Goal: Task Accomplishment & Management: Manage account settings

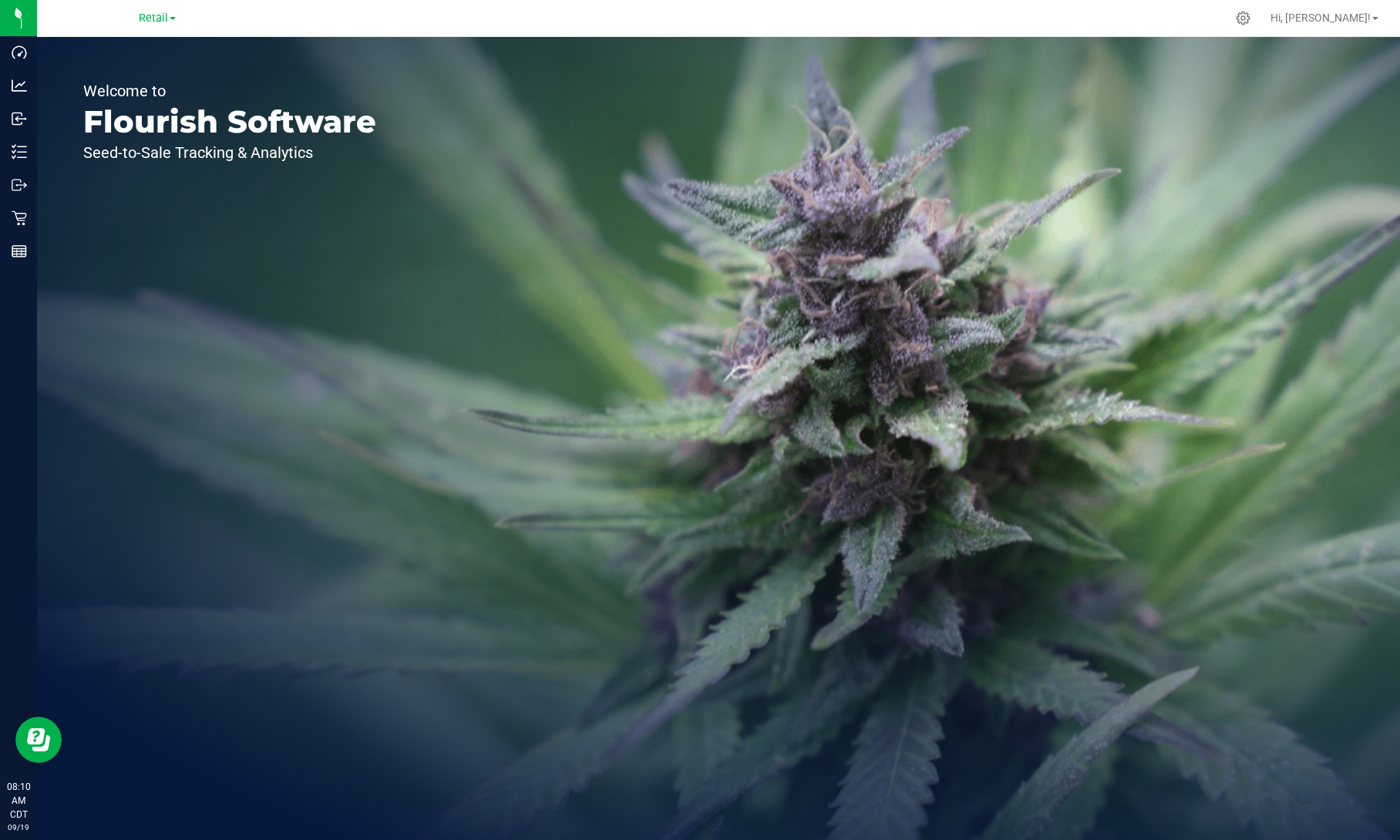
click at [147, 26] on div "Retail" at bounding box center [157, 17] width 37 height 18
click at [153, 20] on span "Retail" at bounding box center [153, 18] width 29 height 14
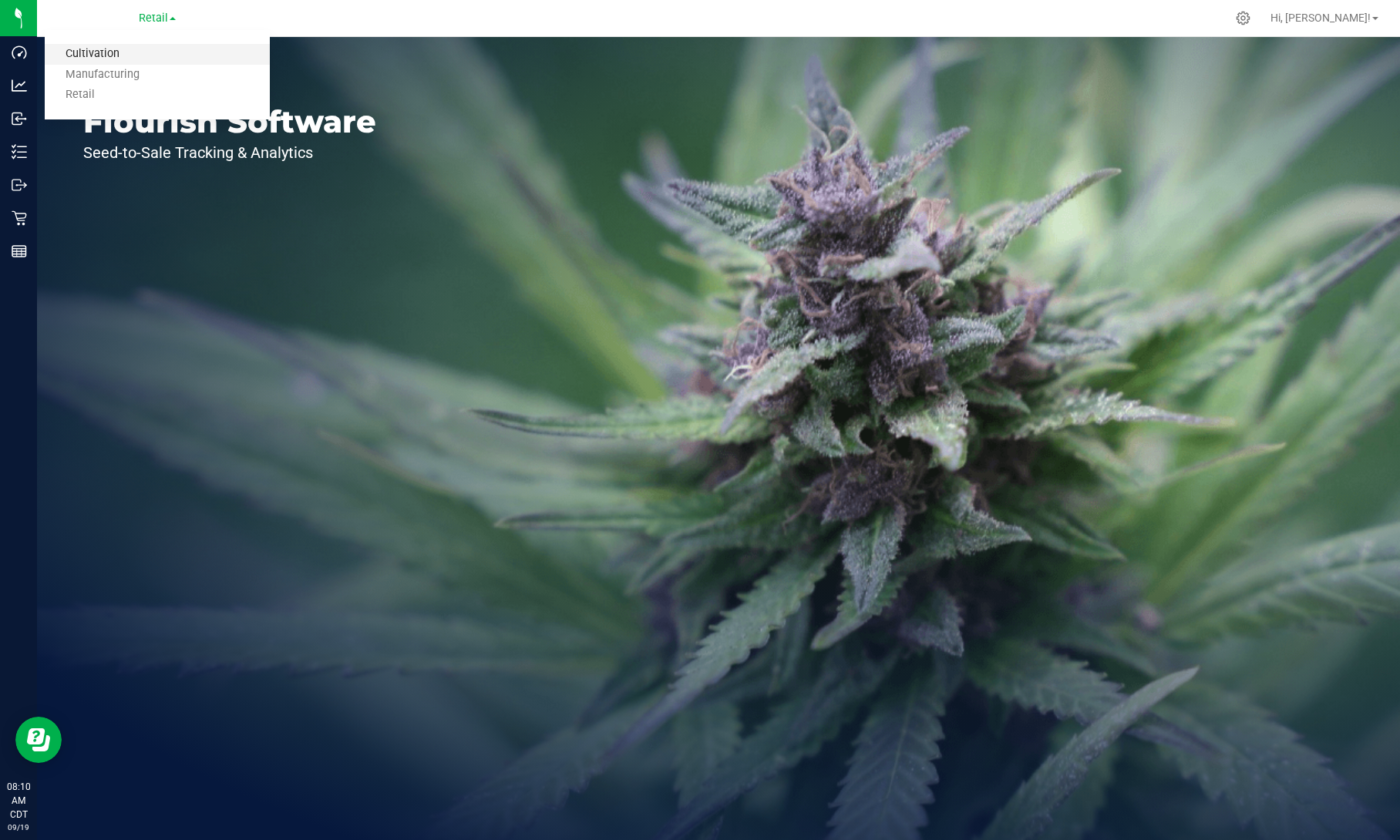
click at [123, 59] on link "Cultivation" at bounding box center [157, 54] width 225 height 21
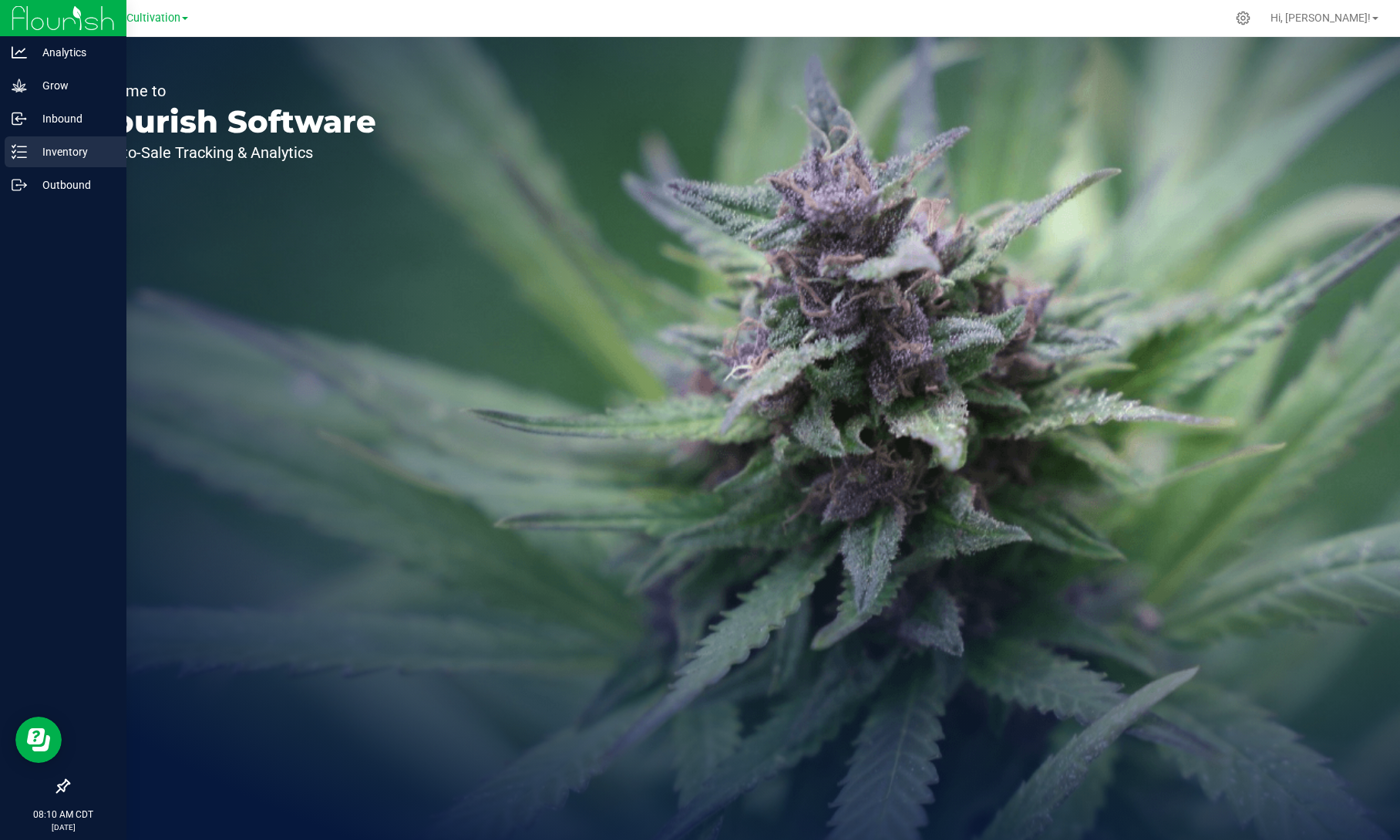
click at [39, 149] on p "Inventory" at bounding box center [72, 151] width 93 height 18
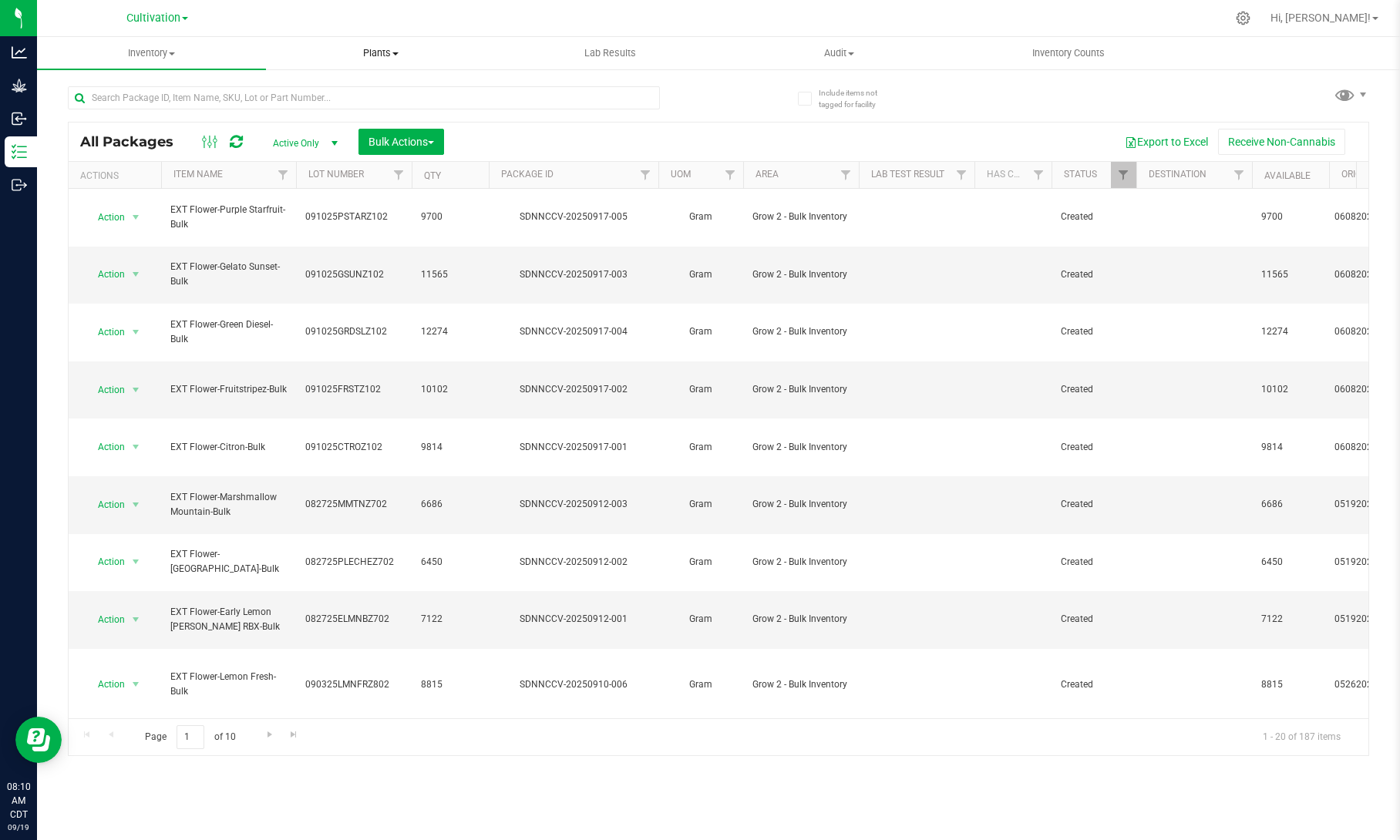
click at [362, 65] on uib-tab-heading "Plants All plants Waste log" at bounding box center [381, 53] width 228 height 31
click at [350, 84] on li "All plants" at bounding box center [381, 94] width 229 height 18
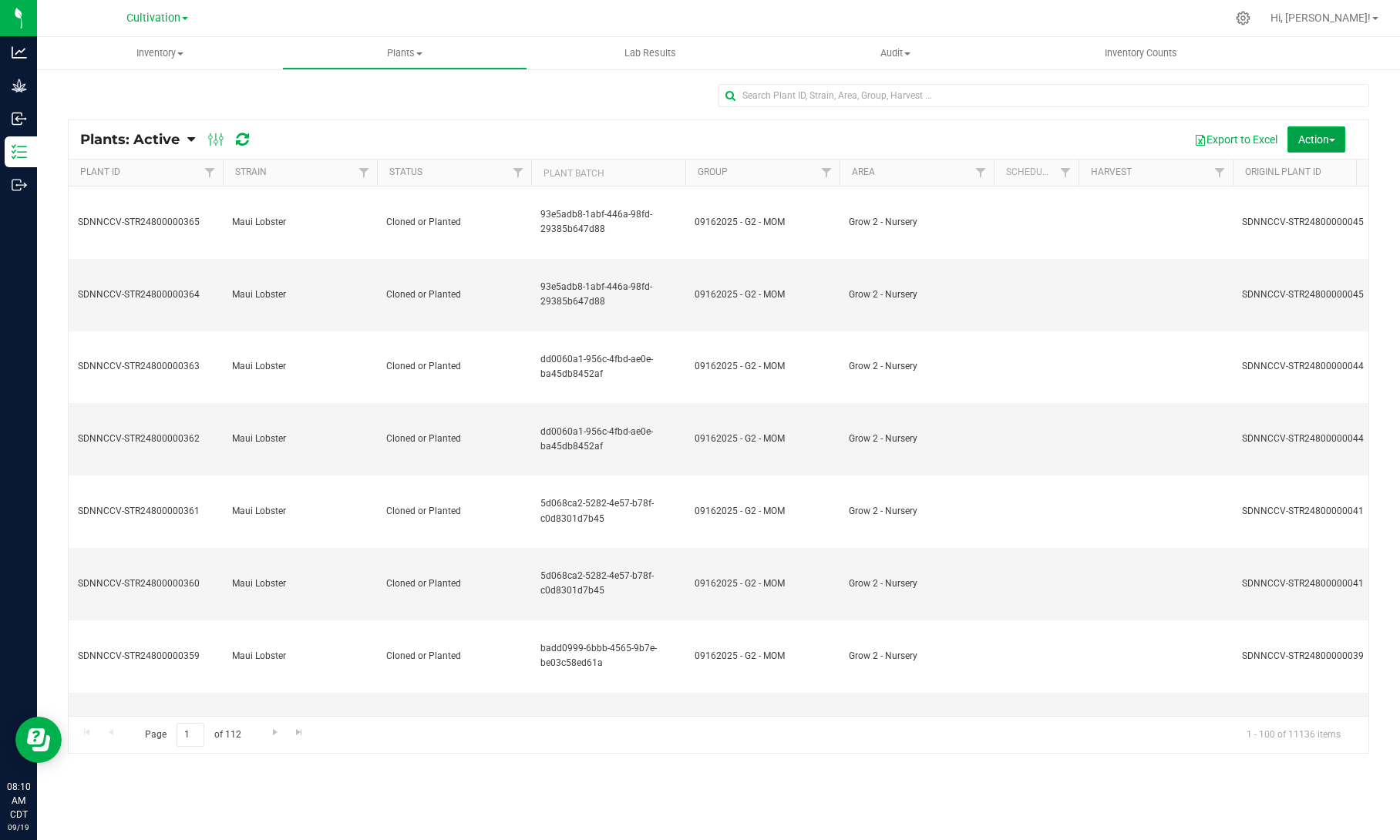
click at [1303, 144] on span "Action" at bounding box center [1317, 138] width 37 height 12
click at [1292, 168] on span "Destroy plants" at bounding box center [1286, 173] width 65 height 12
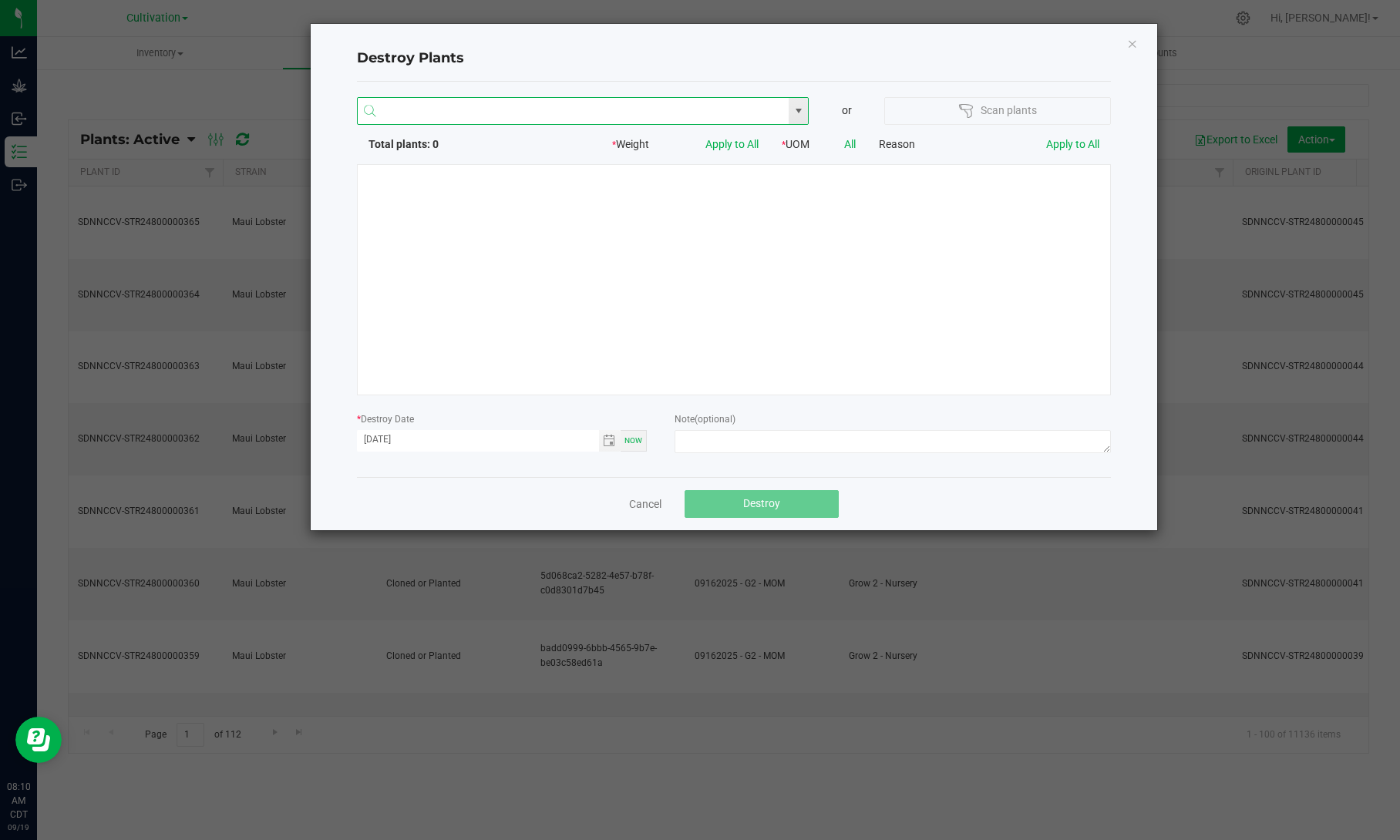
click at [589, 117] on input "NO DATA FOUND" at bounding box center [573, 112] width 431 height 28
type input "SDNNCCV-STR15700005573"
click at [571, 143] on li "SDNNCCV-STR15700005573" at bounding box center [582, 140] width 450 height 27
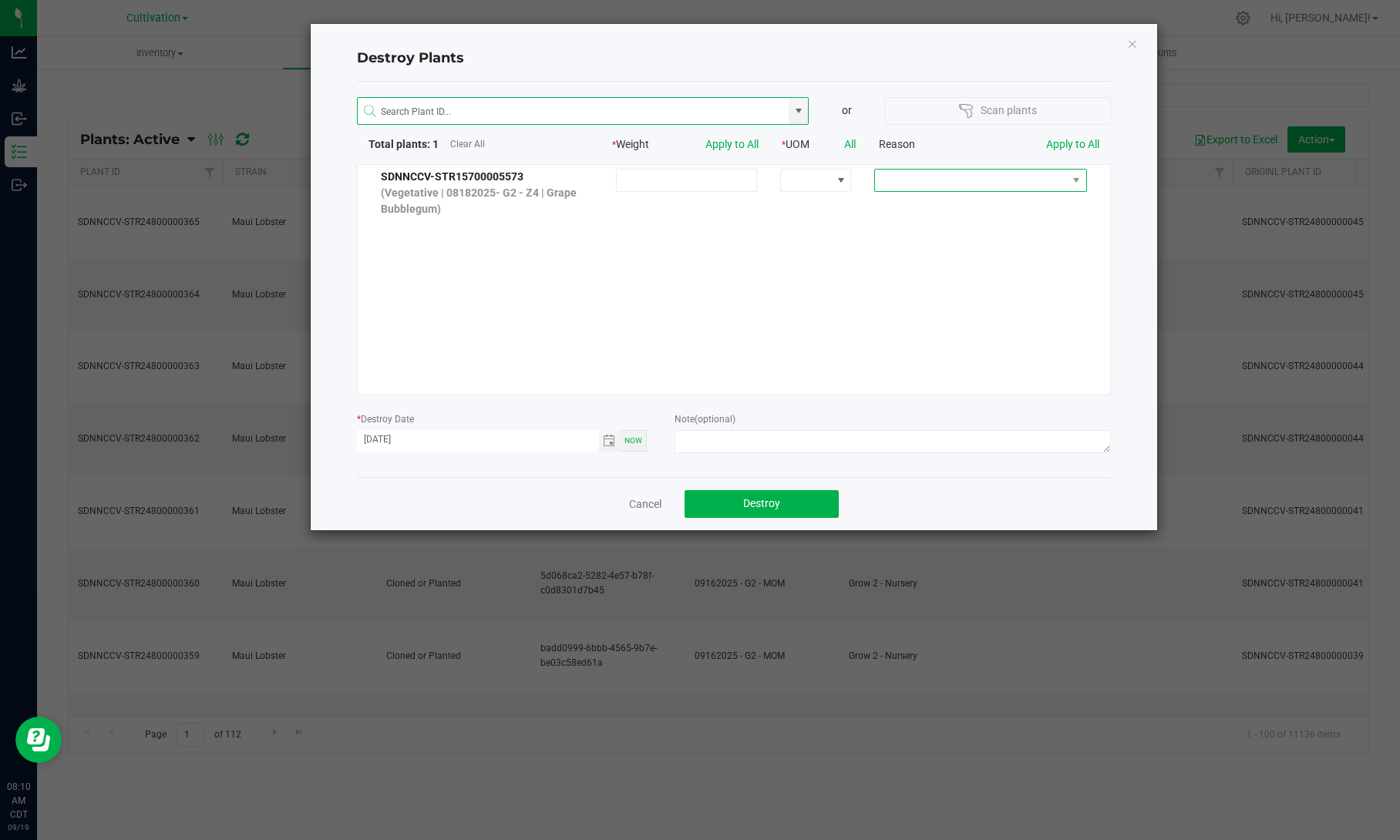
click at [1036, 189] on span at bounding box center [971, 181] width 191 height 22
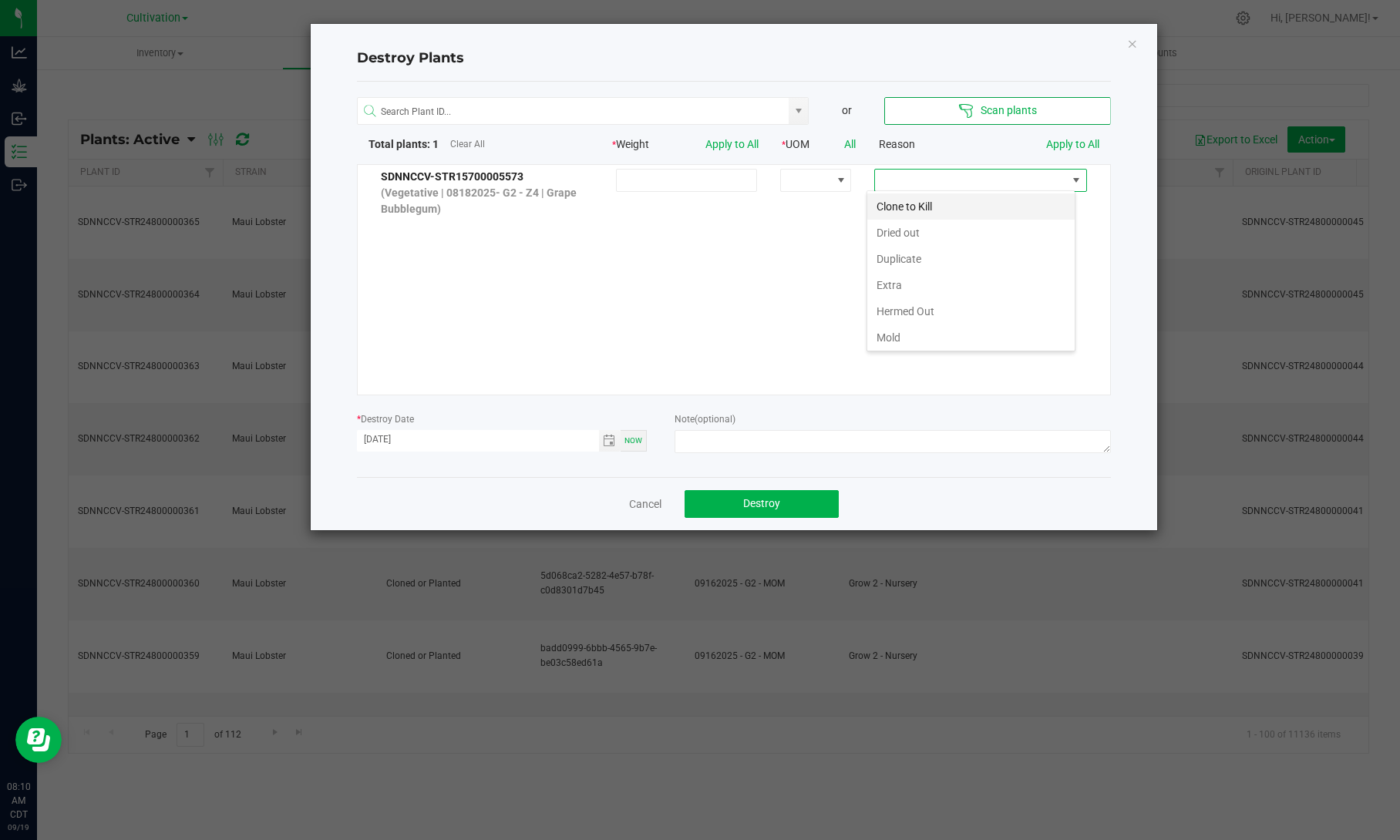
scroll to position [22, 208]
click at [990, 224] on li "Dried out" at bounding box center [971, 232] width 207 height 27
click at [797, 435] on textarea at bounding box center [892, 441] width 436 height 23
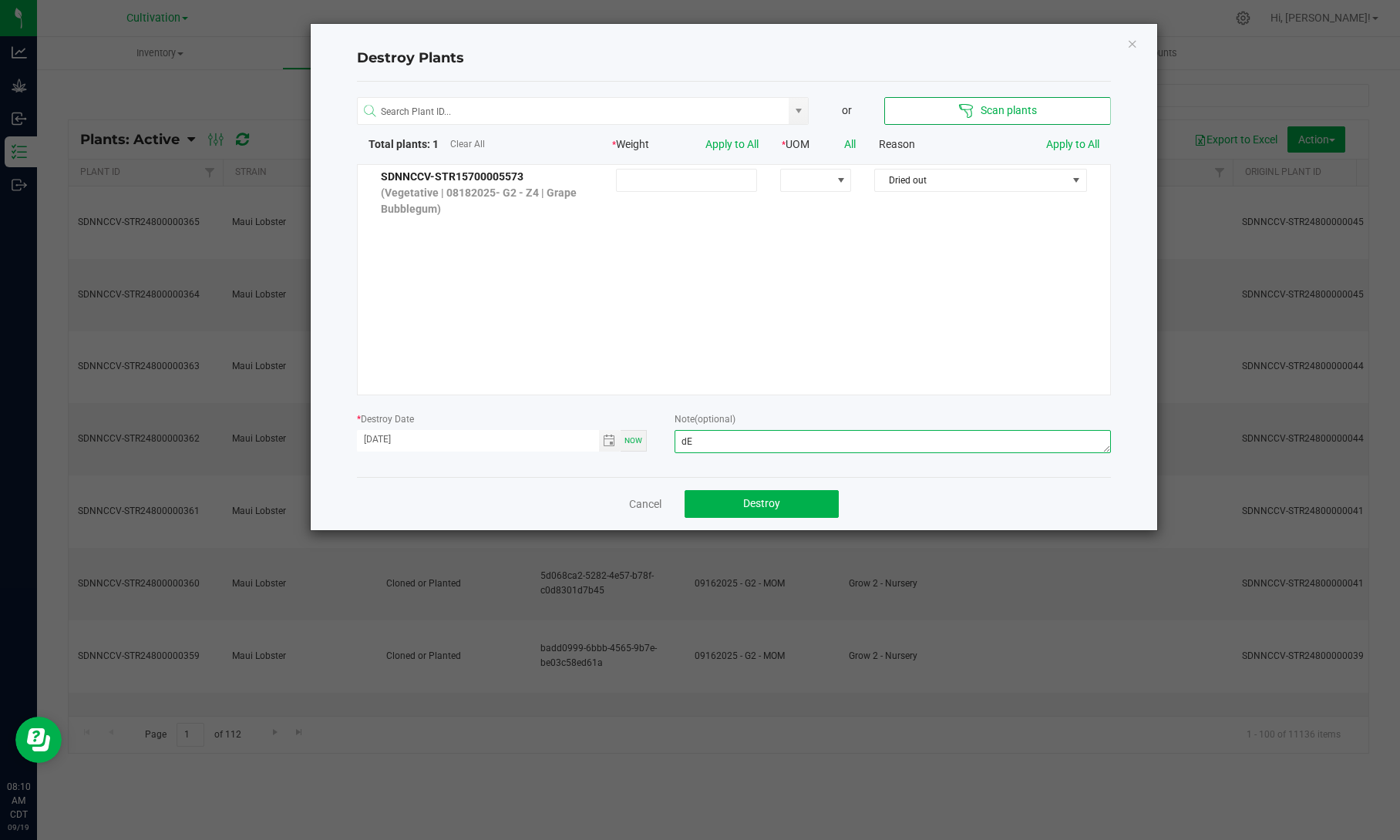
type textarea "d"
type textarea "D"
type textarea "e"
type textarea "Dead - CJ"
click at [386, 442] on input "[DATE]" at bounding box center [478, 439] width 242 height 19
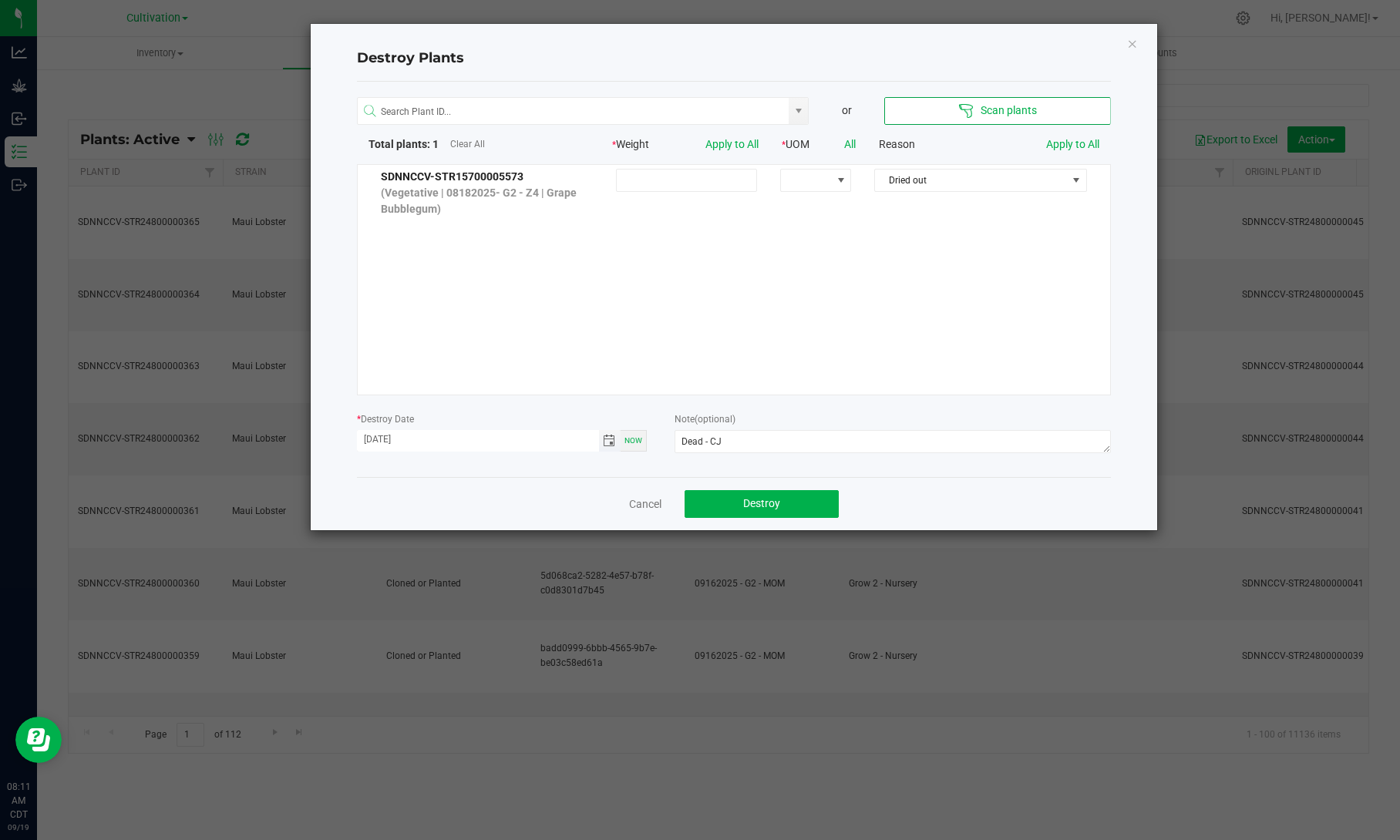
click at [475, 441] on input "[DATE]" at bounding box center [478, 439] width 242 height 19
type input "[DATE]"
click at [843, 449] on textarea "Dead - CJ" at bounding box center [892, 441] width 436 height 23
click at [770, 503] on span "Destroy" at bounding box center [761, 503] width 37 height 12
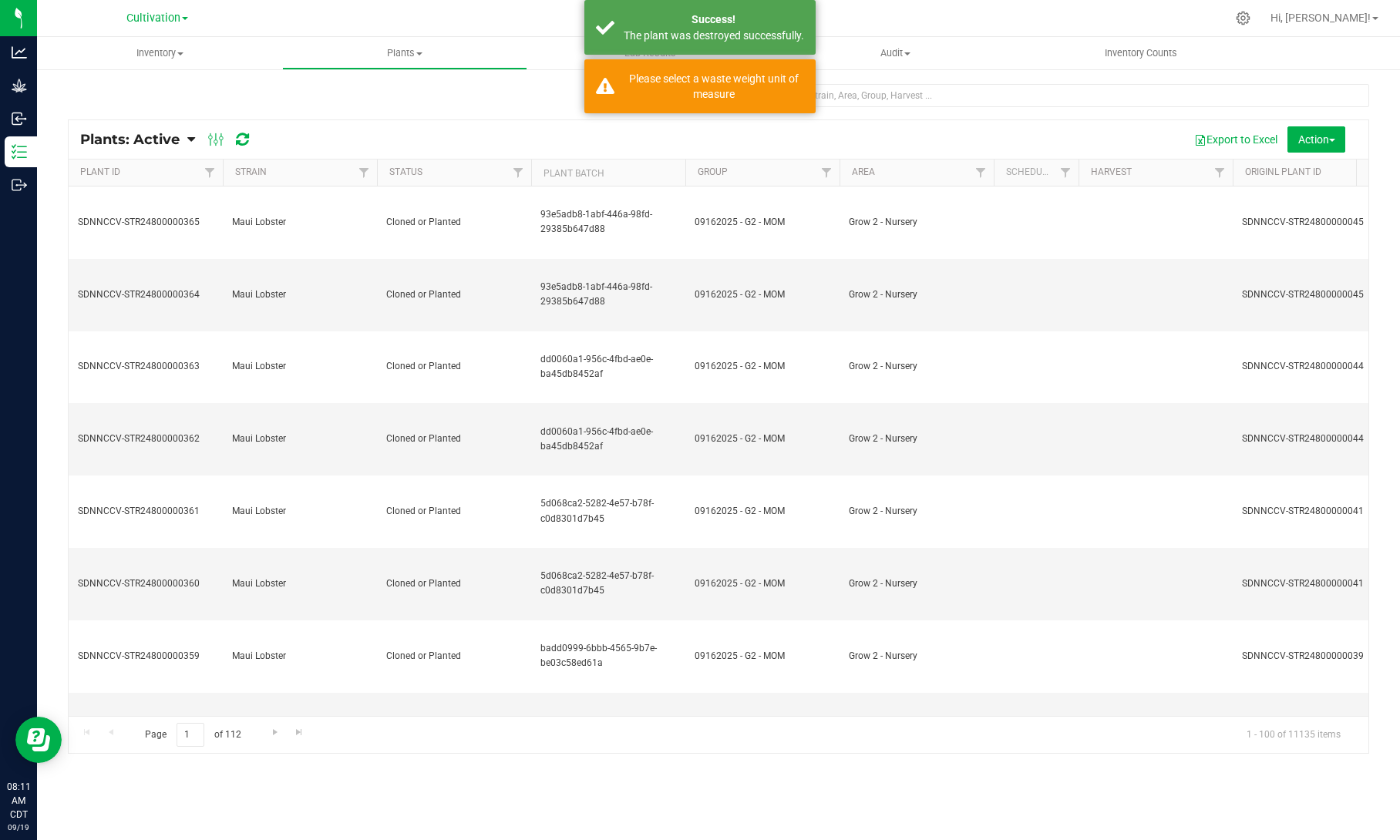
click at [176, 140] on span "Plants: Active" at bounding box center [129, 139] width 99 height 17
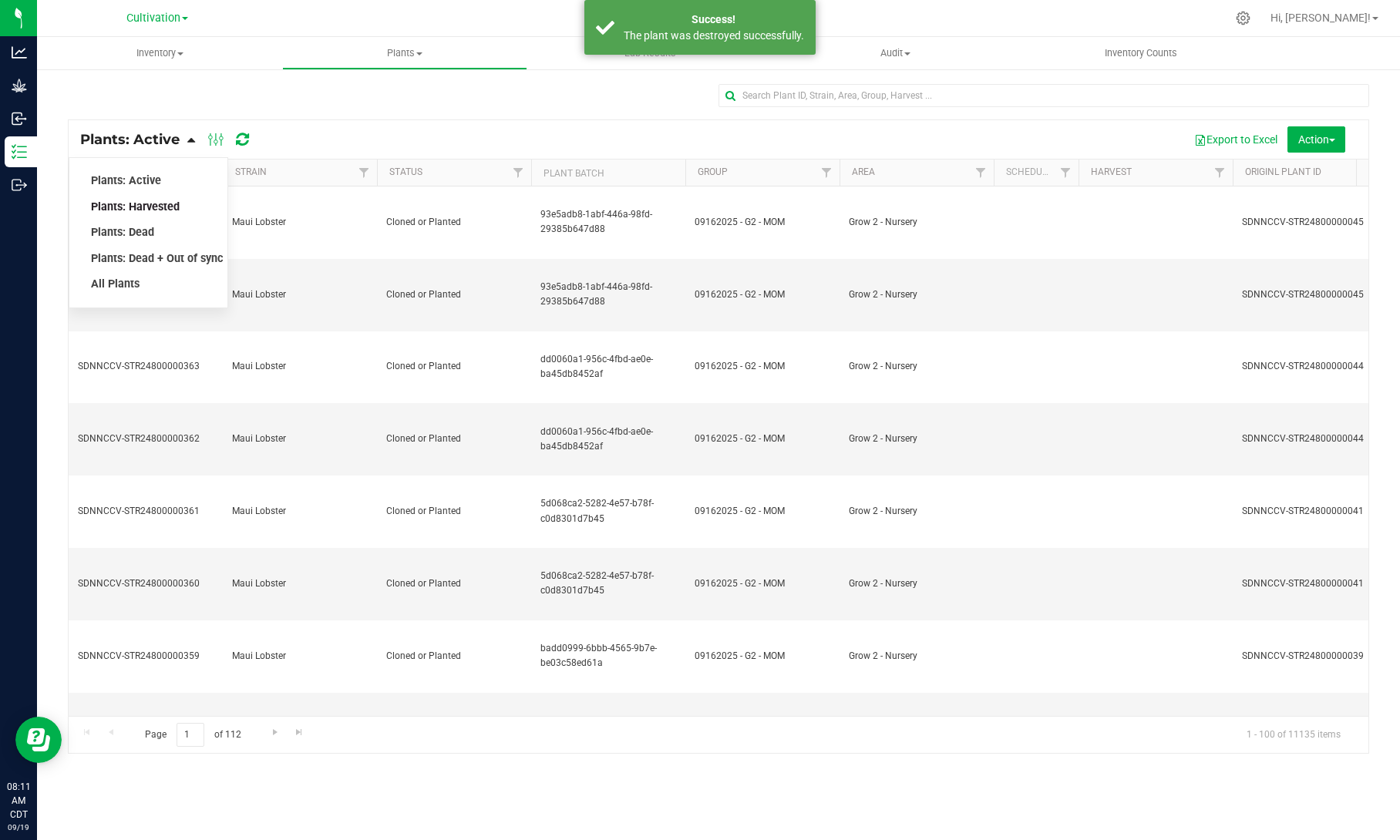
click at [160, 204] on span "Plants: Harvested" at bounding box center [135, 206] width 89 height 13
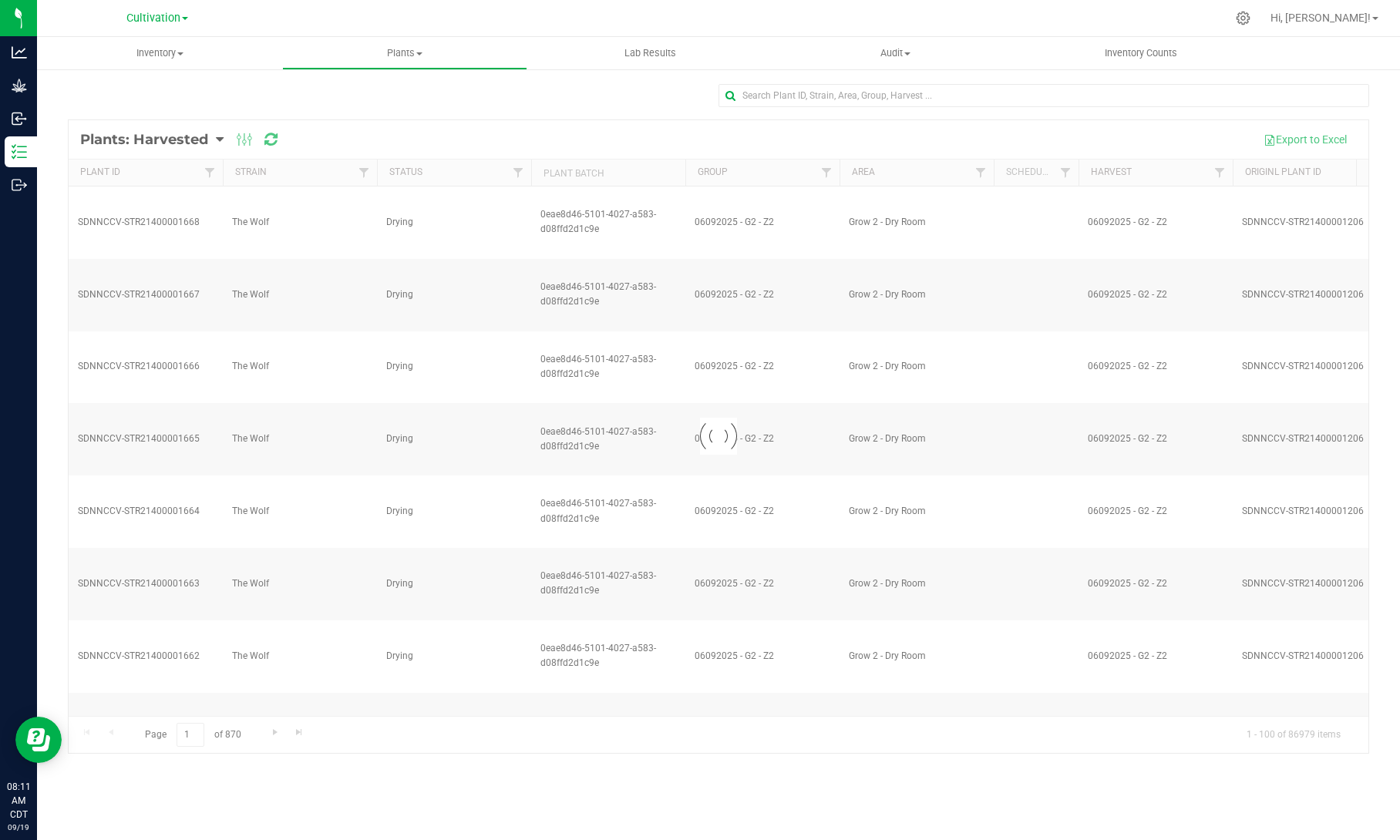
click at [184, 138] on div at bounding box center [718, 437] width 1300 height 633
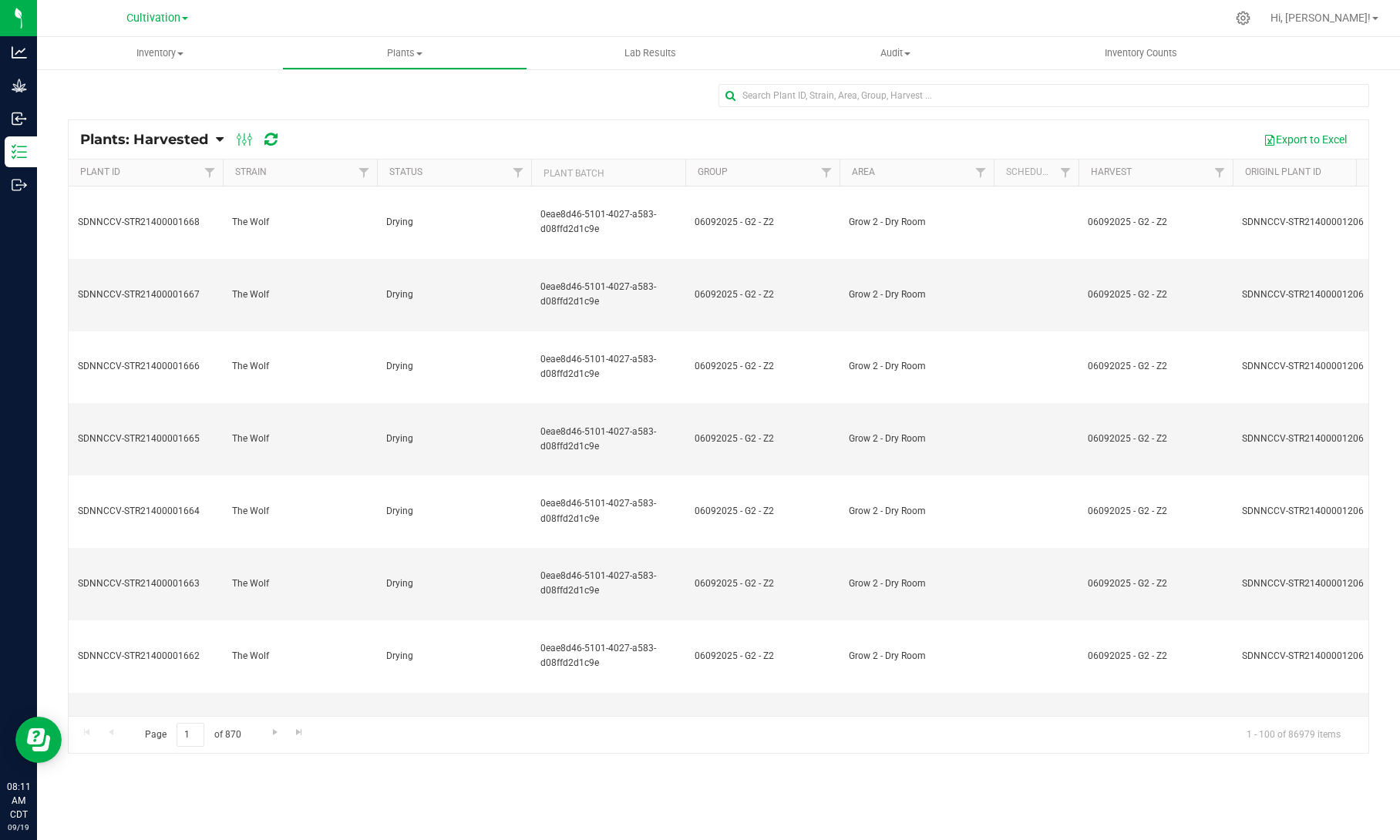
click at [191, 138] on span "Plants: Harvested" at bounding box center [143, 139] width 128 height 17
click at [146, 233] on span "Plants: Dead" at bounding box center [122, 232] width 63 height 13
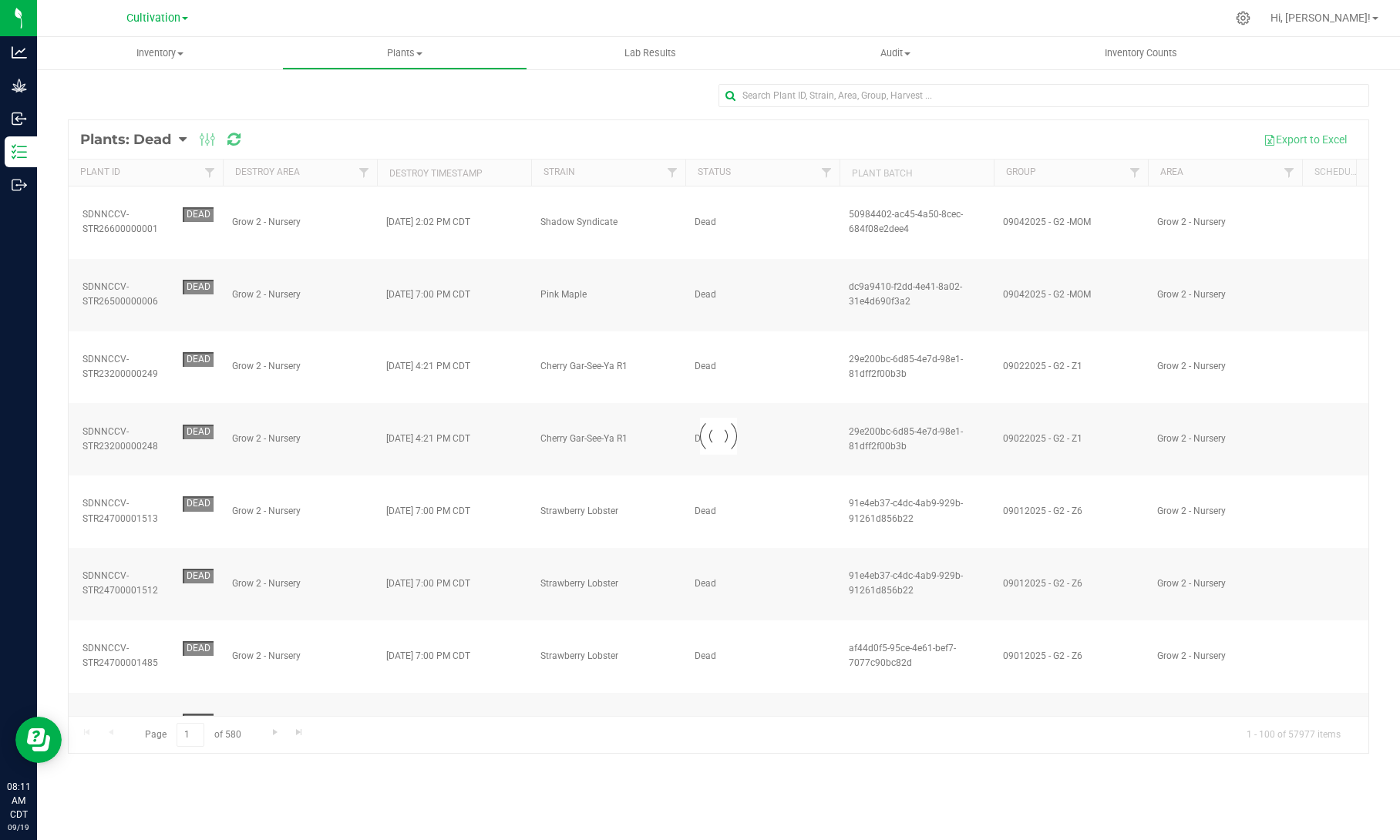
click at [494, 179] on th "Destroy Timestamp" at bounding box center [454, 172] width 154 height 27
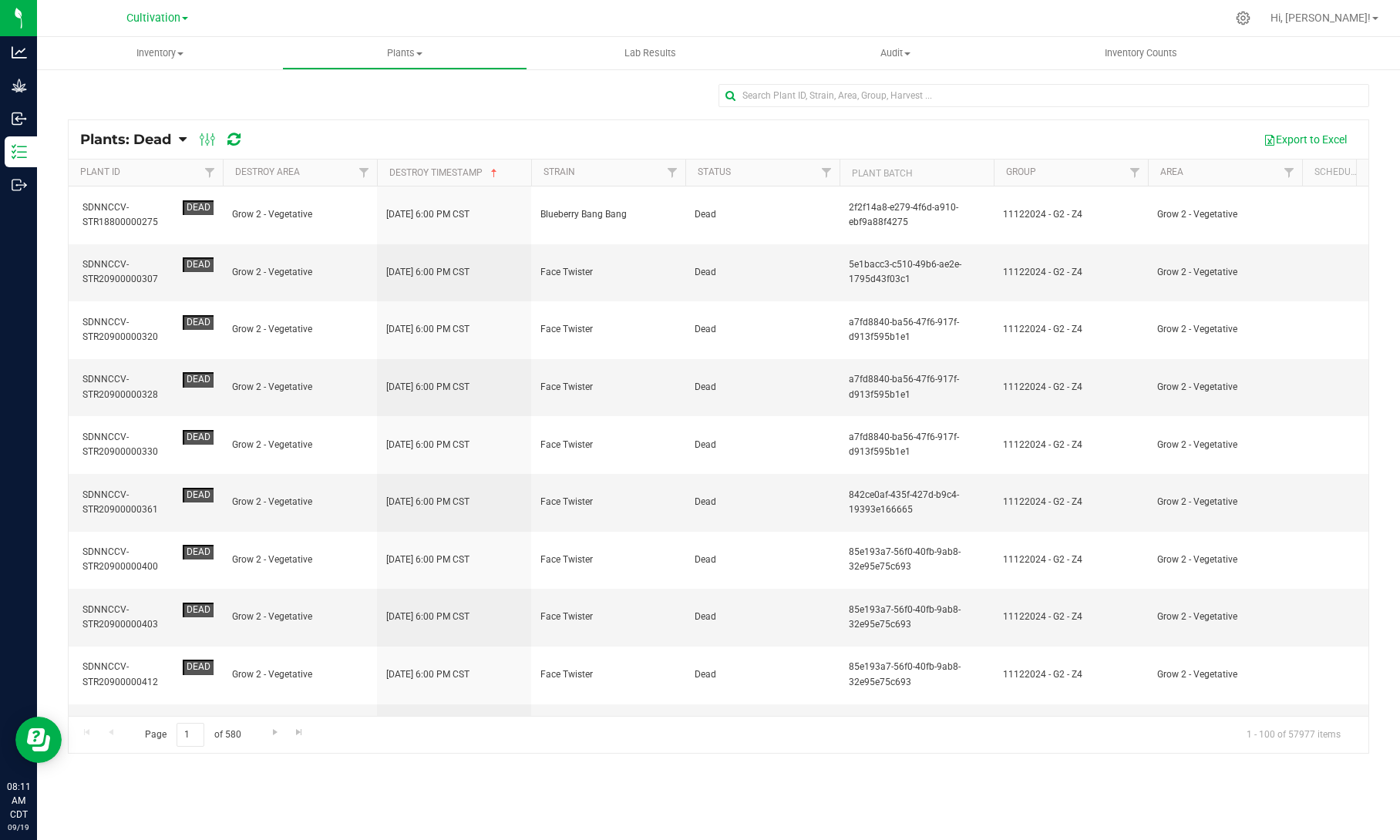
click at [494, 179] on th "Destroy Timestamp" at bounding box center [454, 172] width 154 height 27
